Goal: Task Accomplishment & Management: Use online tool/utility

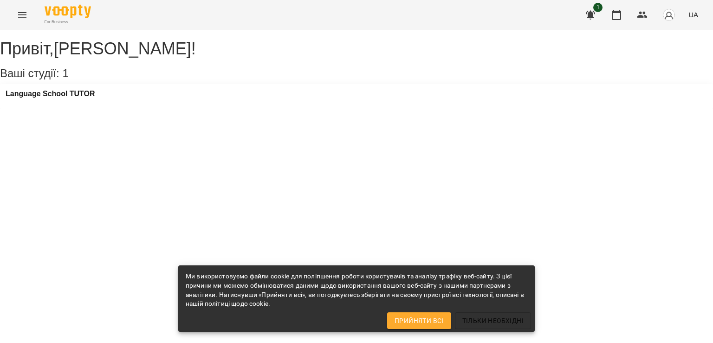
click at [22, 8] on button "Menu" at bounding box center [22, 15] width 22 height 22
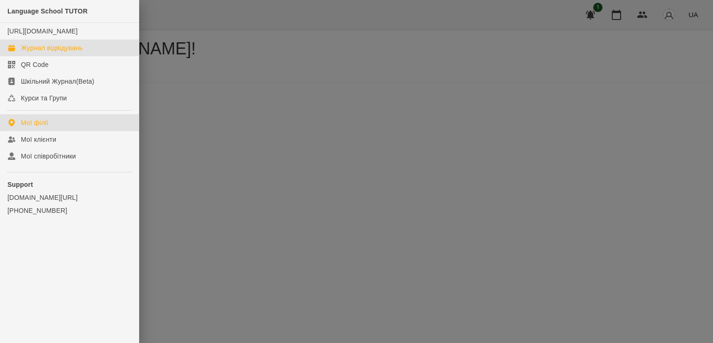
click at [35, 51] on div "Журнал відвідувань" at bounding box center [52, 47] width 62 height 9
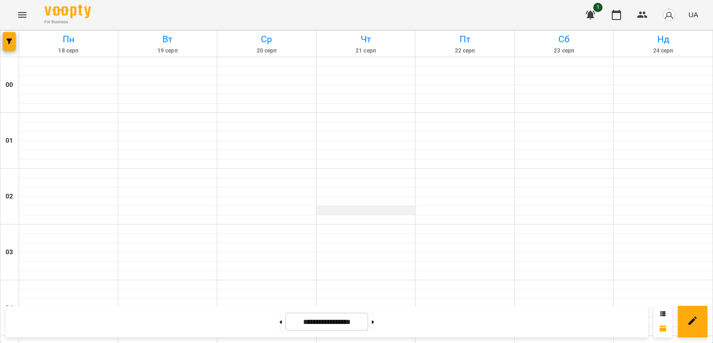
scroll to position [1021, 0]
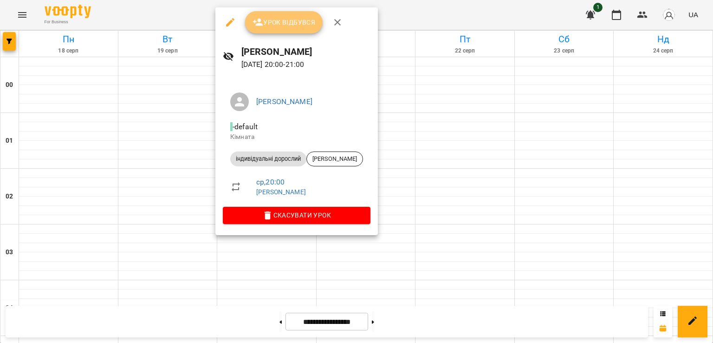
click at [283, 22] on span "Урок відбувся" at bounding box center [284, 22] width 63 height 11
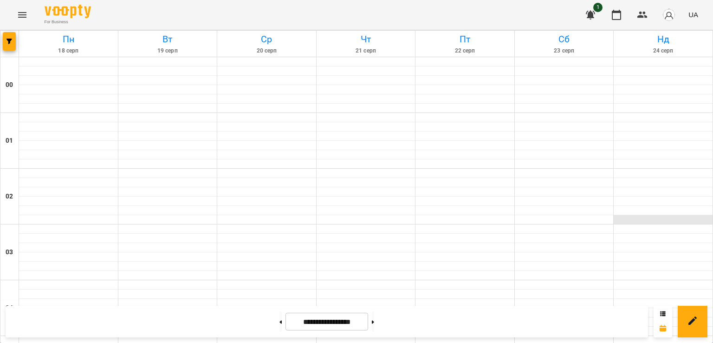
scroll to position [1038, 0]
